Goal: Find specific page/section: Find specific page/section

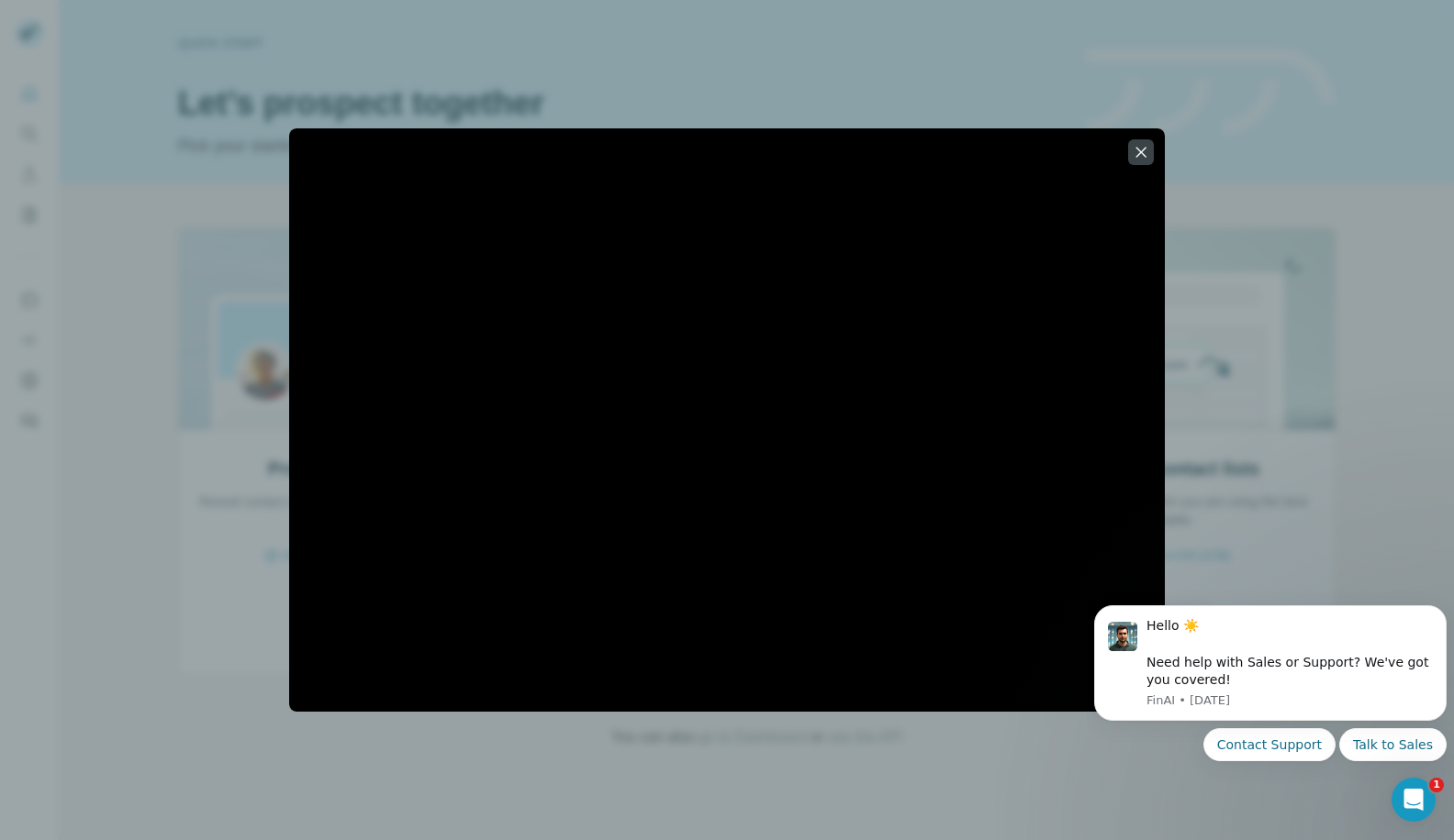
click at [1134, 156] on icon "button" at bounding box center [1141, 152] width 18 height 18
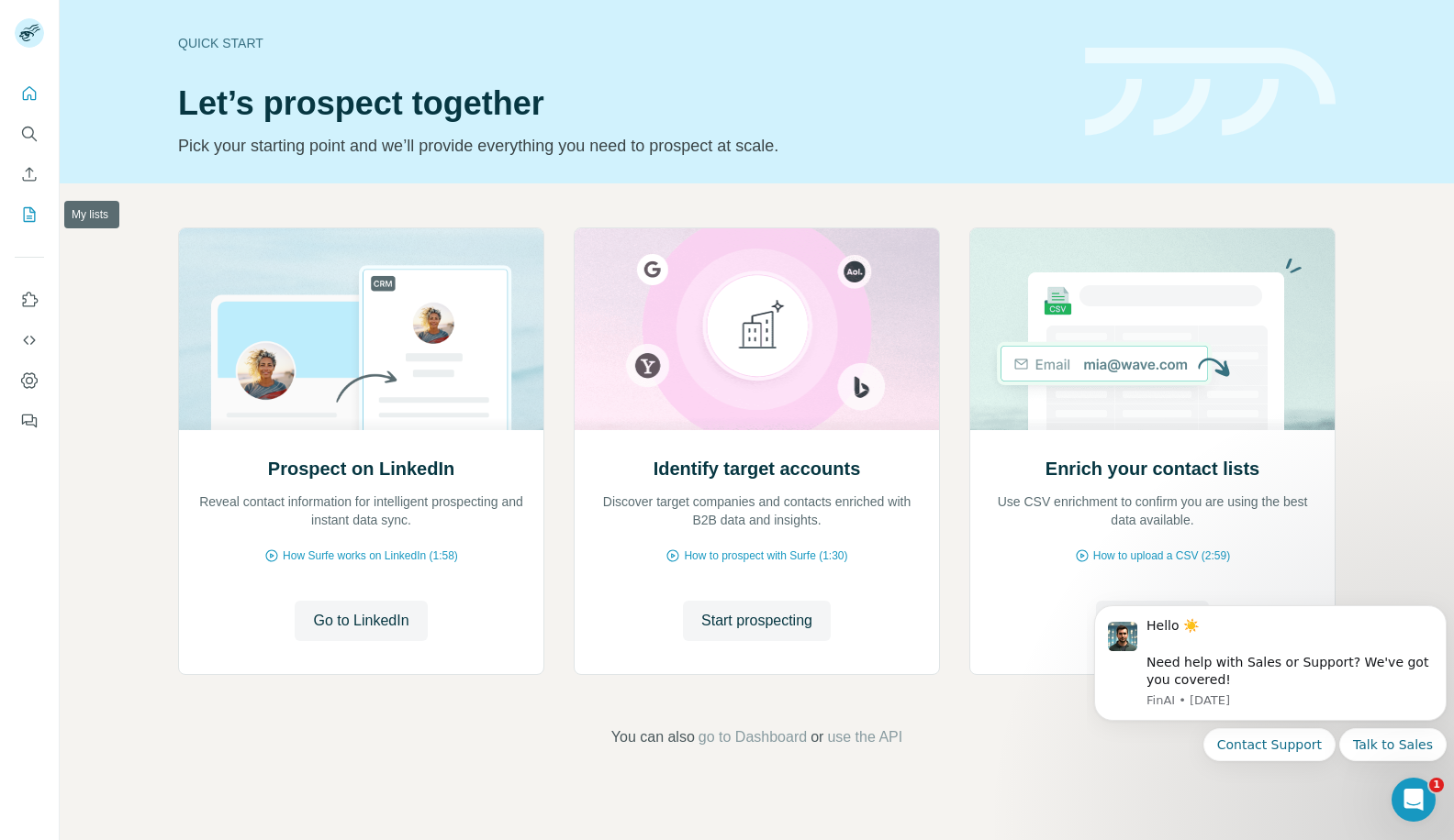
click at [30, 217] on icon "My lists" at bounding box center [31, 213] width 9 height 12
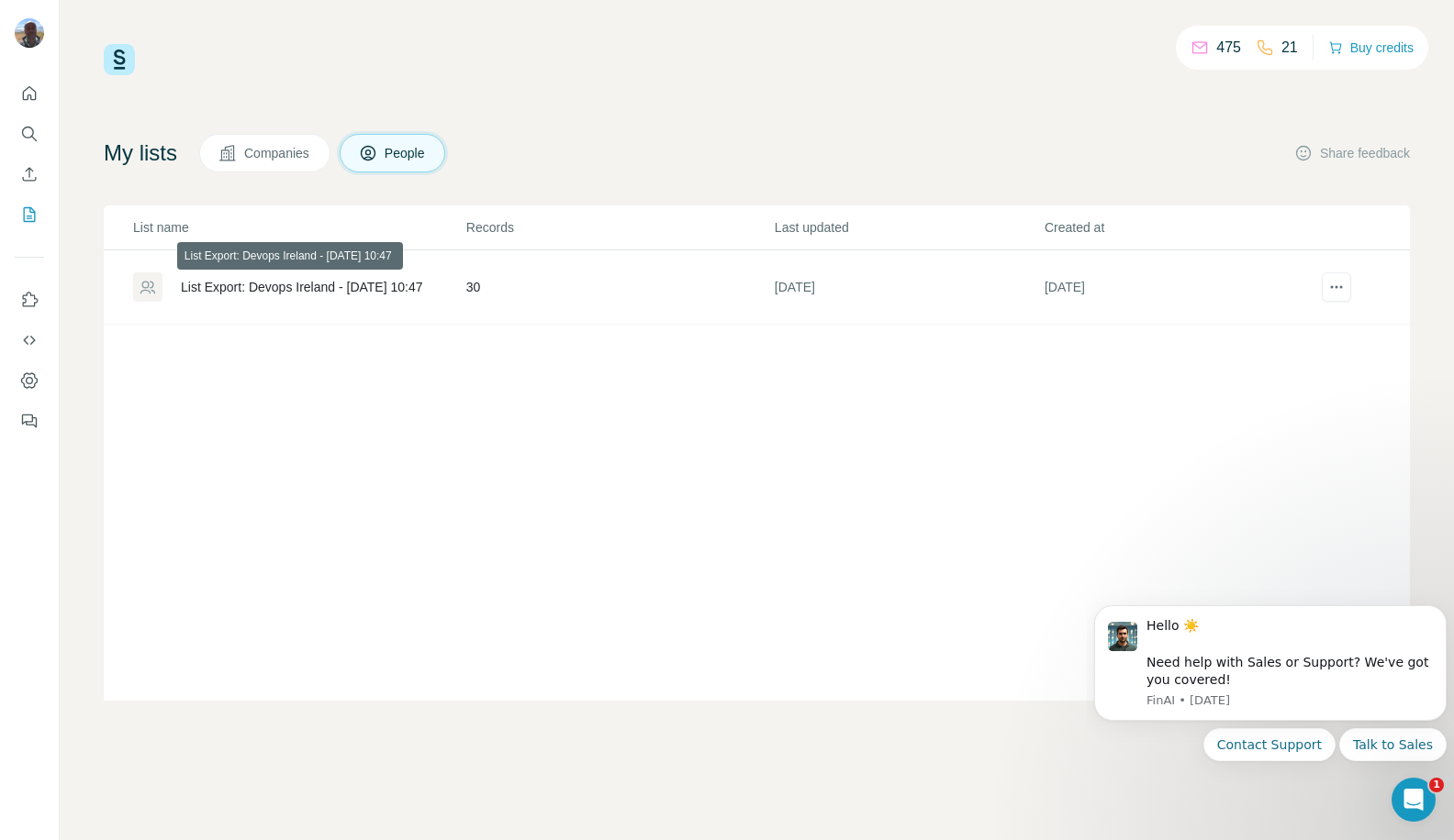
click at [259, 294] on div "List Export: Devops Ireland - [DATE] 10:47" at bounding box center [302, 287] width 242 height 18
